Goal: Task Accomplishment & Management: Use online tool/utility

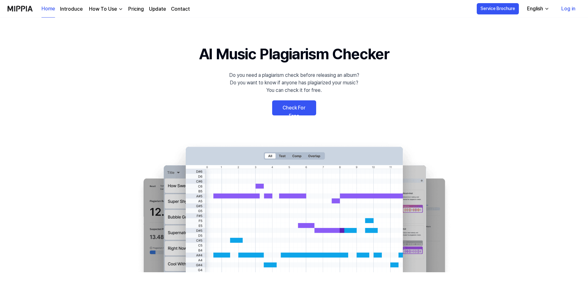
click at [303, 112] on link "Check For Free" at bounding box center [294, 108] width 44 height 15
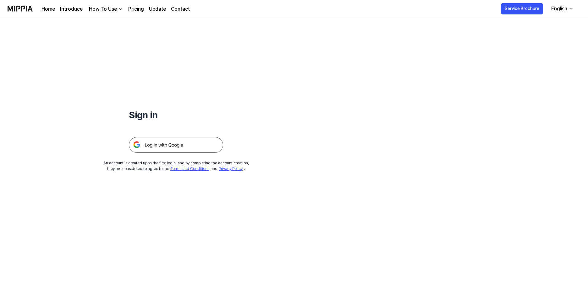
click at [196, 142] on img at bounding box center [176, 145] width 94 height 16
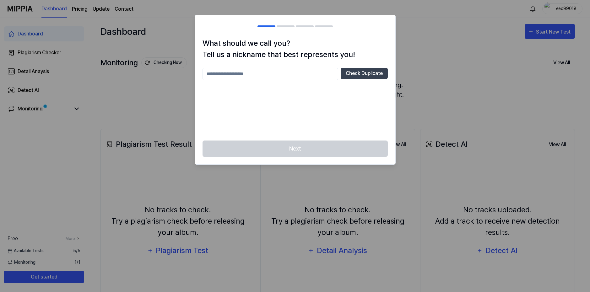
click at [248, 76] on input "text" at bounding box center [271, 74] width 136 height 13
type input "*******"
click at [307, 149] on div "Next" at bounding box center [295, 153] width 200 height 24
click at [372, 75] on button "Check Duplicate" at bounding box center [364, 73] width 47 height 11
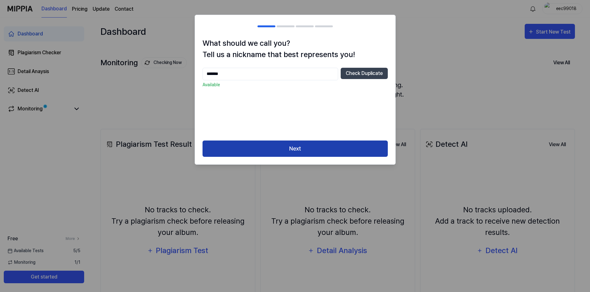
drag, startPoint x: 322, startPoint y: 148, endPoint x: 301, endPoint y: 146, distance: 21.1
click at [322, 148] on button "Next" at bounding box center [295, 149] width 185 height 17
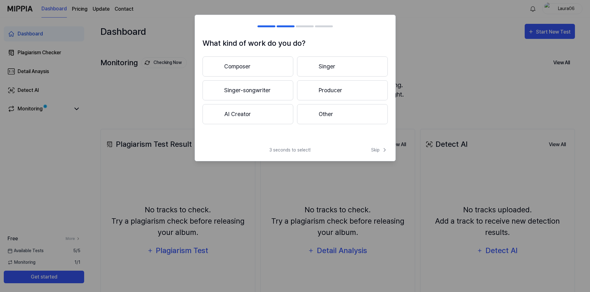
click at [335, 62] on button "Singer" at bounding box center [342, 67] width 91 height 20
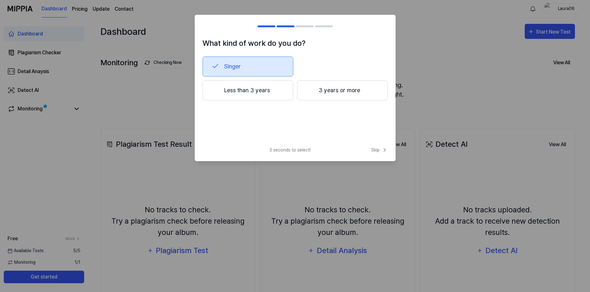
click at [332, 96] on button "3 years or more" at bounding box center [342, 90] width 91 height 20
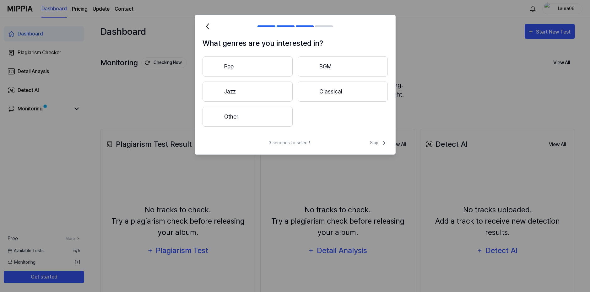
click at [256, 69] on button "Pop" at bounding box center [248, 67] width 90 height 20
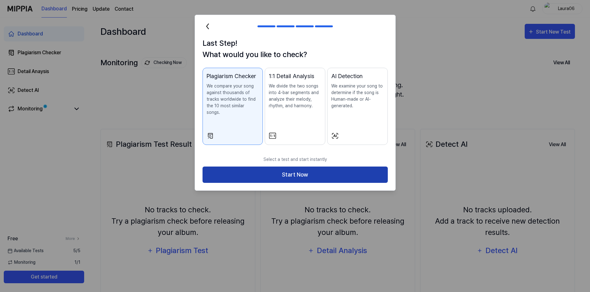
click at [316, 167] on button "Start Now" at bounding box center [295, 175] width 185 height 17
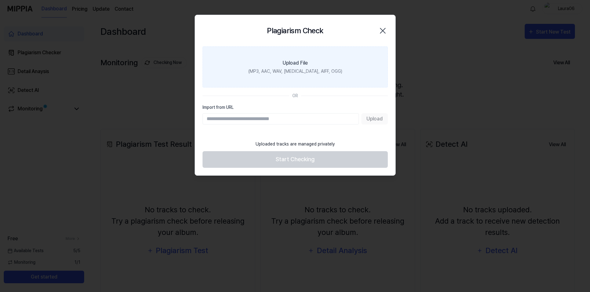
click at [281, 81] on label "Upload File (MP3, AAC, WAV, [MEDICAL_DATA], AIFF, OGG)" at bounding box center [295, 66] width 185 height 41
click at [0, 0] on input "Upload File (MP3, AAC, WAV, [MEDICAL_DATA], AIFF, OGG)" at bounding box center [0, 0] width 0 height 0
click at [294, 63] on div "Upload File" at bounding box center [295, 63] width 25 height 8
click at [0, 0] on input "Upload File (MP3, AAC, WAV, [MEDICAL_DATA], AIFF, OGG)" at bounding box center [0, 0] width 0 height 0
click at [292, 72] on div "(MP3, AAC, WAV, [MEDICAL_DATA], AIFF, OGG)" at bounding box center [295, 71] width 94 height 7
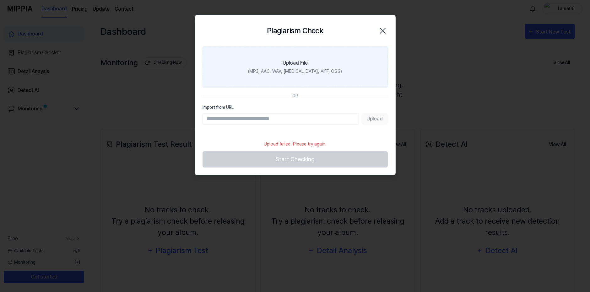
click at [0, 0] on input "Upload File (MP3, AAC, WAV, [MEDICAL_DATA], AIFF, OGG)" at bounding box center [0, 0] width 0 height 0
click at [319, 79] on label "Upload File (MP3, AAC, WAV, [MEDICAL_DATA], AIFF, OGG)" at bounding box center [295, 66] width 185 height 41
click at [0, 0] on input "Upload File (MP3, AAC, WAV, [MEDICAL_DATA], AIFF, OGG)" at bounding box center [0, 0] width 0 height 0
click at [284, 68] on div "(MP3, AAC, WAV, [MEDICAL_DATA], AIFF, OGG)" at bounding box center [295, 71] width 94 height 7
click at [0, 0] on input "Upload File (MP3, AAC, WAV, [MEDICAL_DATA], AIFF, OGG)" at bounding box center [0, 0] width 0 height 0
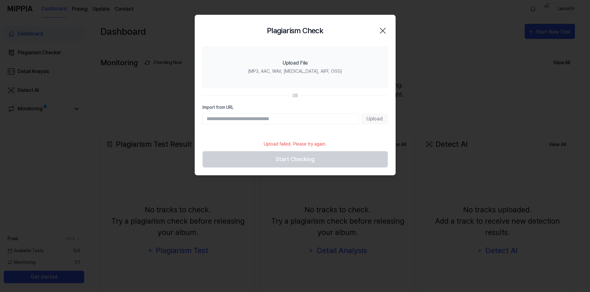
click at [381, 28] on icon "button" at bounding box center [383, 31] width 10 height 10
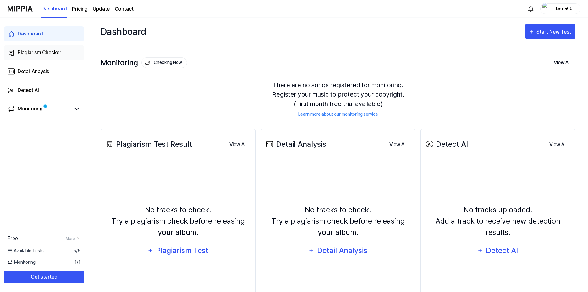
click at [27, 55] on div "Plagiarism Checker" at bounding box center [40, 53] width 44 height 8
click at [547, 28] on div "Start New Test" at bounding box center [554, 32] width 36 height 8
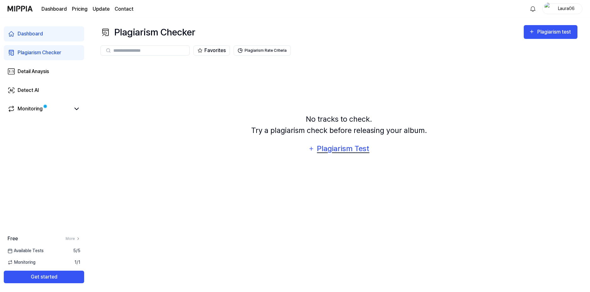
click at [334, 149] on div "Plagiarism Test" at bounding box center [343, 149] width 53 height 12
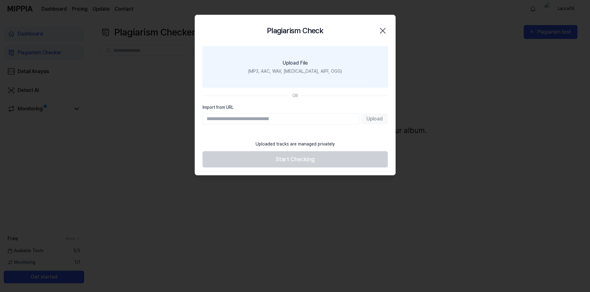
click at [304, 70] on div "(MP3, AAC, WAV, [MEDICAL_DATA], AIFF, OGG)" at bounding box center [295, 71] width 94 height 7
click at [0, 0] on input "Upload File (MP3, AAC, WAV, [MEDICAL_DATA], AIFF, OGG)" at bounding box center [0, 0] width 0 height 0
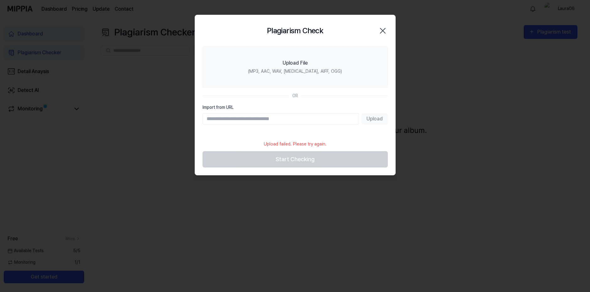
click at [384, 26] on icon "button" at bounding box center [383, 31] width 10 height 10
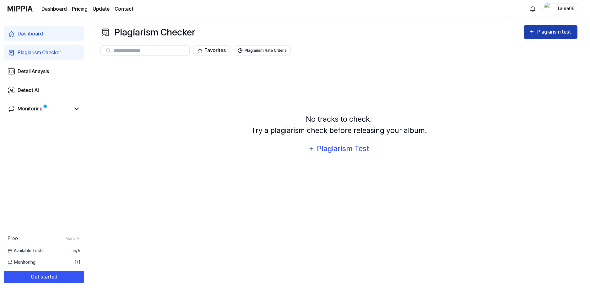
click at [542, 29] on div "Plagiarism test" at bounding box center [554, 32] width 35 height 8
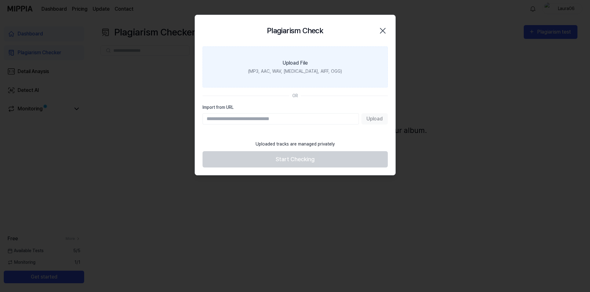
click at [302, 67] on div "Upload File" at bounding box center [295, 63] width 25 height 8
click at [0, 0] on input "Upload File (MP3, AAC, WAV, [MEDICAL_DATA], AIFF, OGG)" at bounding box center [0, 0] width 0 height 0
click at [290, 71] on div "(MP3, AAC, WAV, [MEDICAL_DATA], AIFF, OGG)" at bounding box center [295, 71] width 94 height 7
click at [0, 0] on input "Upload File (MP3, AAC, WAV, [MEDICAL_DATA], AIFF, OGG)" at bounding box center [0, 0] width 0 height 0
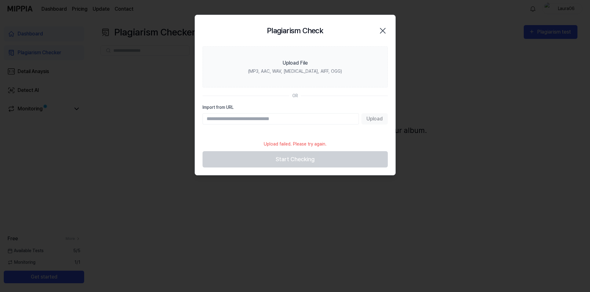
click at [384, 27] on icon "button" at bounding box center [383, 31] width 10 height 10
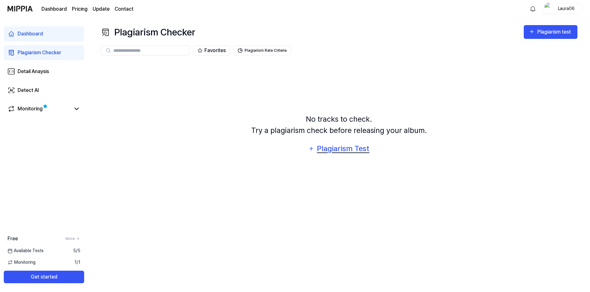
click at [346, 150] on div "Plagiarism Test" at bounding box center [343, 149] width 53 height 12
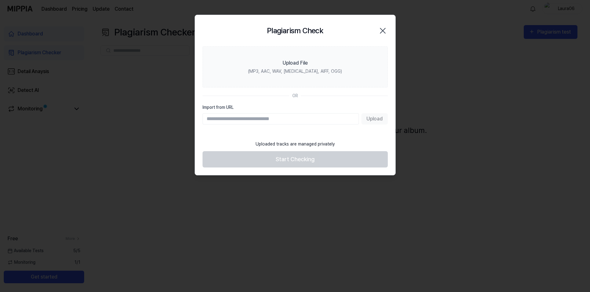
click at [265, 120] on input "Import from URL" at bounding box center [281, 118] width 156 height 11
type input "**********"
click at [374, 117] on button "Upload" at bounding box center [375, 118] width 26 height 11
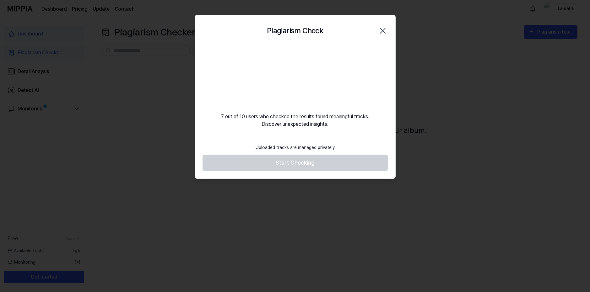
click at [293, 88] on video at bounding box center [295, 76] width 60 height 60
click at [303, 77] on video at bounding box center [295, 76] width 60 height 60
click at [297, 77] on video at bounding box center [295, 76] width 60 height 60
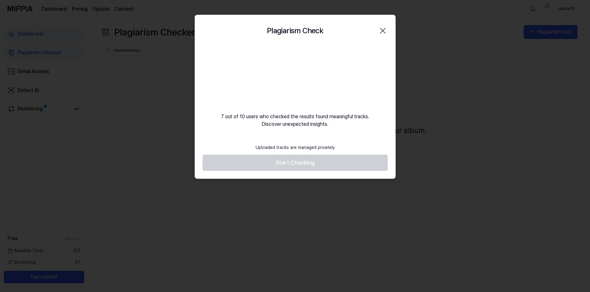
click at [297, 78] on video at bounding box center [295, 76] width 60 height 60
click at [383, 29] on icon "button" at bounding box center [383, 31] width 10 height 10
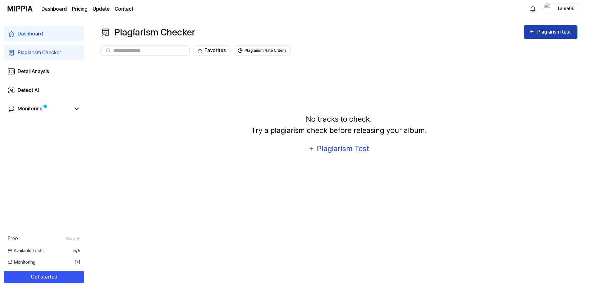
click at [547, 33] on div "Plagiarism test" at bounding box center [554, 32] width 35 height 8
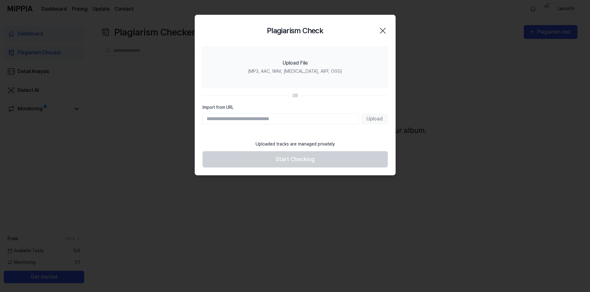
click at [299, 117] on input "Import from URL" at bounding box center [281, 118] width 156 height 11
type input "**********"
click at [378, 119] on button "Upload" at bounding box center [375, 118] width 26 height 11
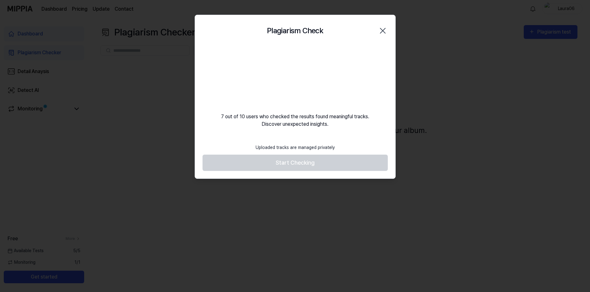
click at [295, 73] on video at bounding box center [295, 76] width 60 height 60
click at [294, 74] on video at bounding box center [295, 76] width 60 height 60
